Goal: Task Accomplishment & Management: Use online tool/utility

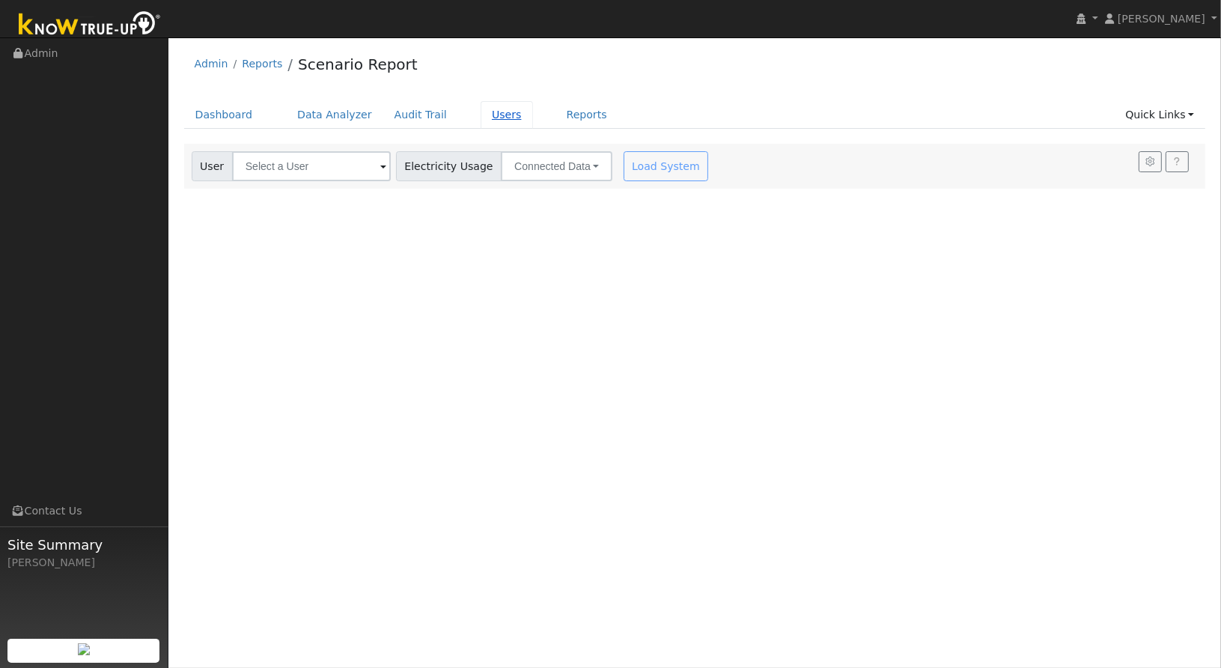
click at [481, 114] on link "Users" at bounding box center [507, 115] width 52 height 28
click at [481, 110] on link "Users" at bounding box center [507, 115] width 52 height 28
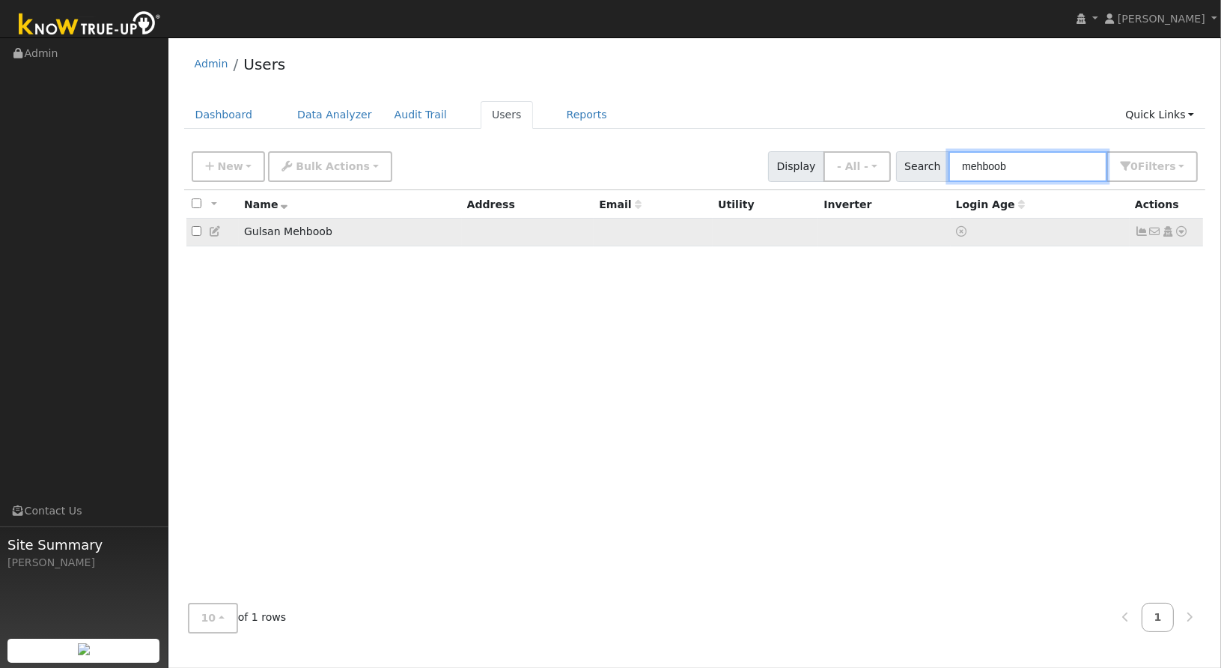
type input "mehboob"
click at [1180, 234] on icon at bounding box center [1181, 231] width 13 height 10
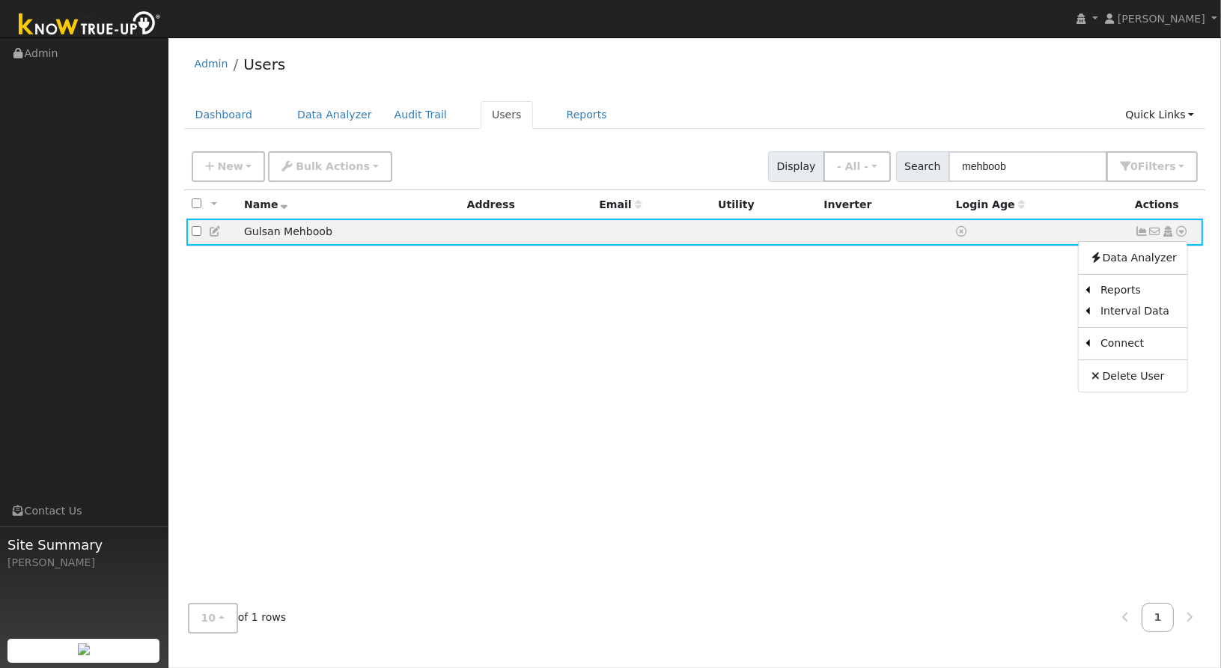
click at [0, 0] on link "Utility" at bounding box center [0, 0] width 0 height 0
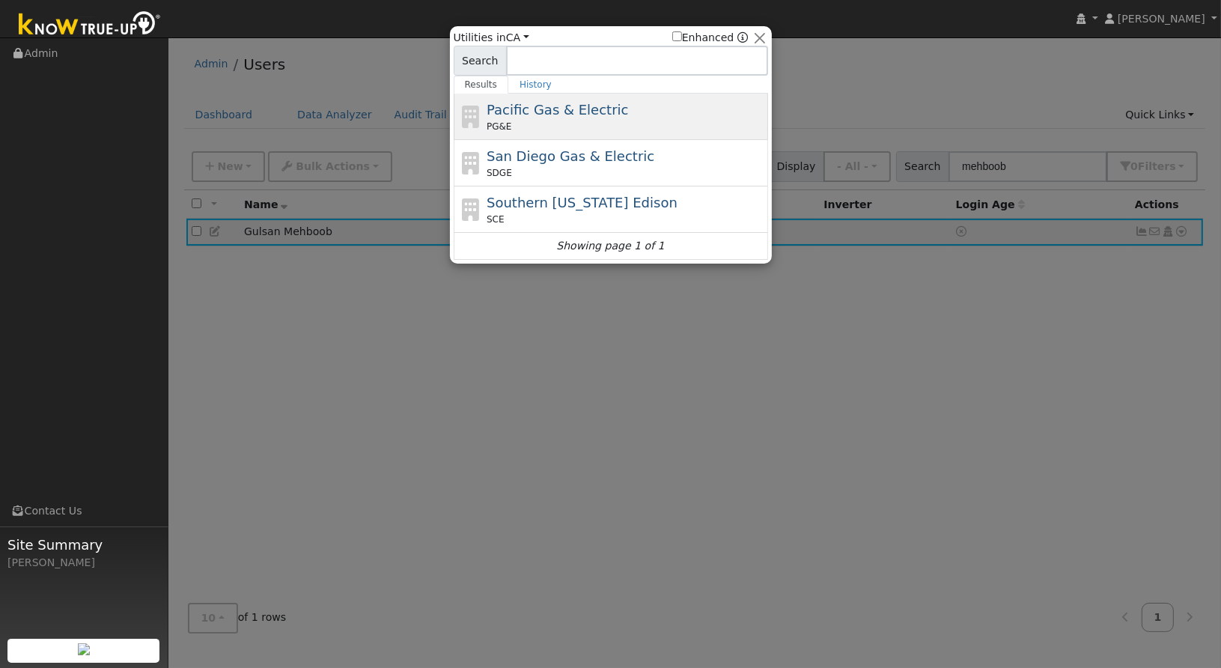
click at [568, 118] on div "Pacific Gas & Electric PG&E" at bounding box center [626, 117] width 278 height 34
